Goal: Information Seeking & Learning: Understand process/instructions

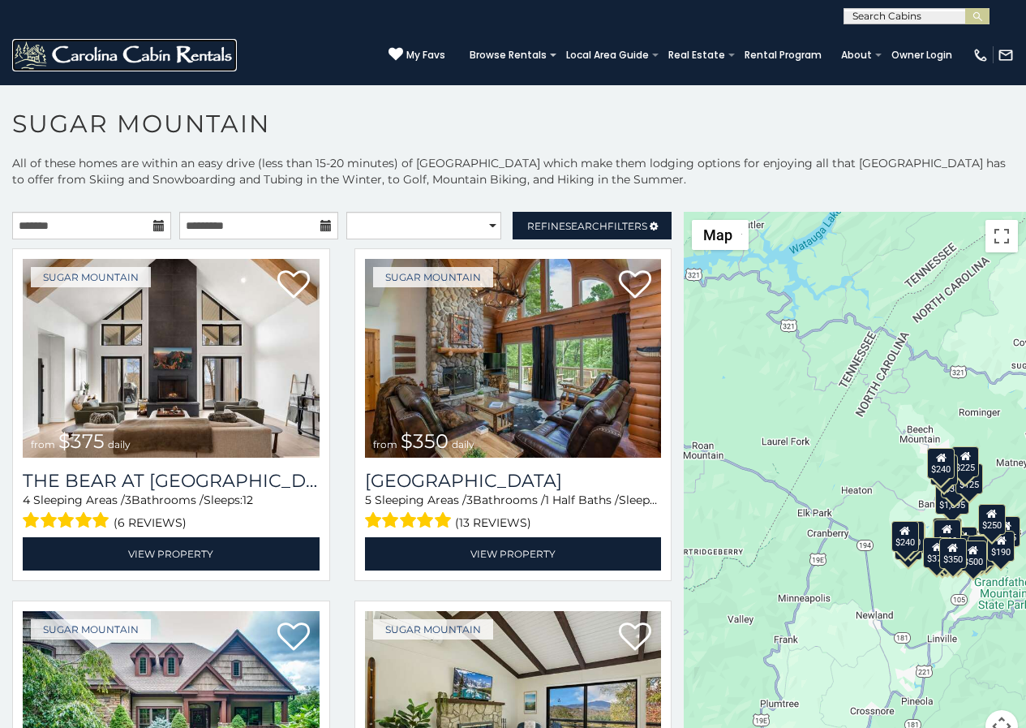
click at [19, 66] on img at bounding box center [124, 55] width 225 height 32
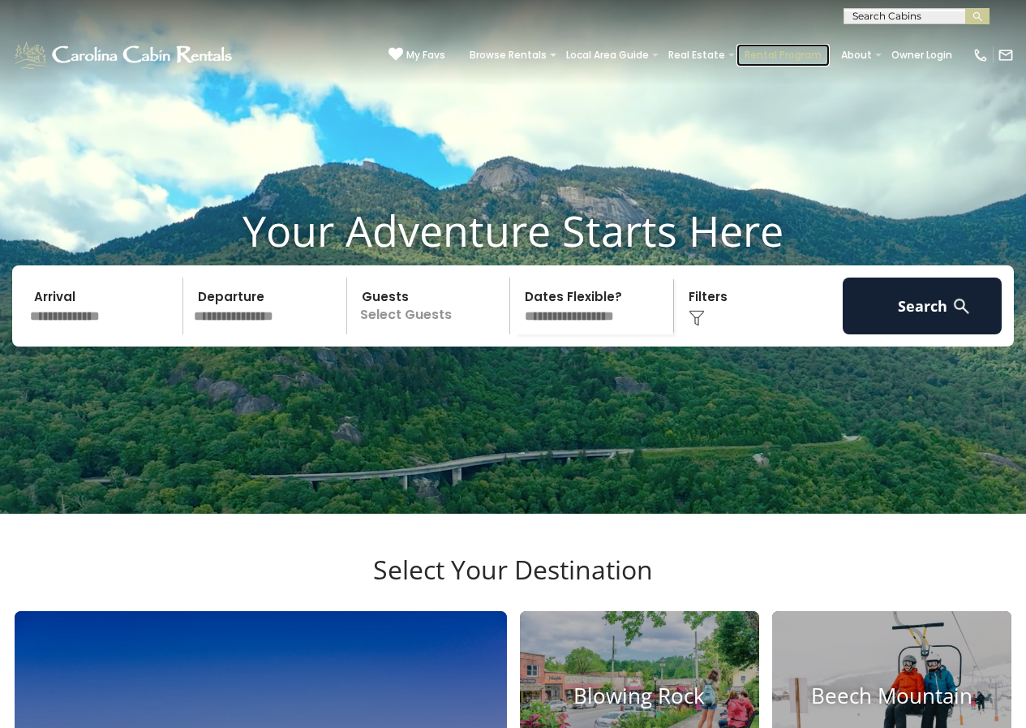
click at [775, 47] on link "Rental Program" at bounding box center [782, 55] width 93 height 23
